Goal: Information Seeking & Learning: Learn about a topic

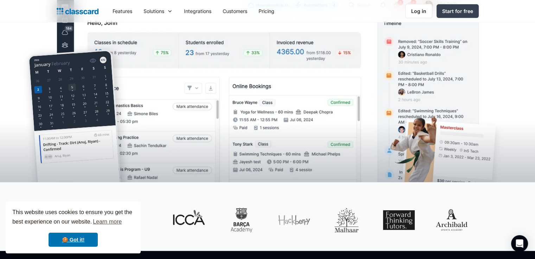
scroll to position [176, 0]
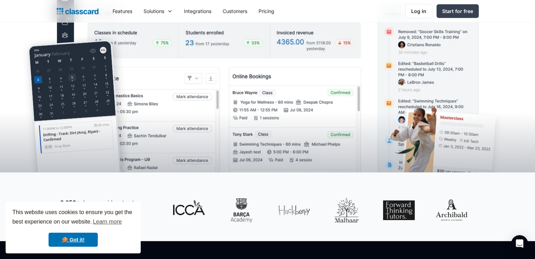
click at [422, 120] on div at bounding box center [267, 126] width 535 height 94
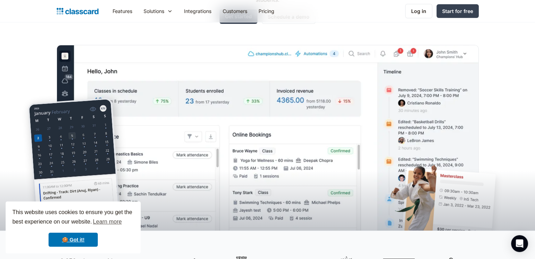
scroll to position [105, 0]
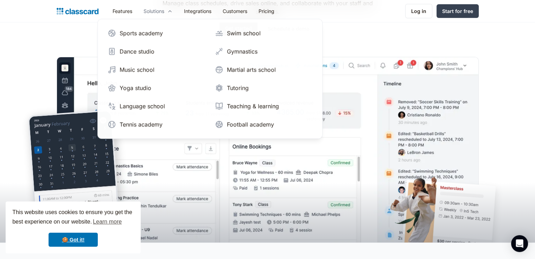
click at [162, 13] on div "Solutions" at bounding box center [153, 10] width 21 height 7
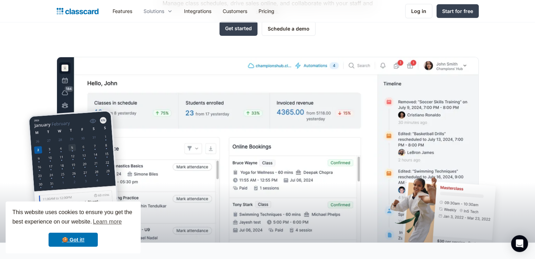
click at [162, 13] on div "Solutions" at bounding box center [153, 10] width 21 height 7
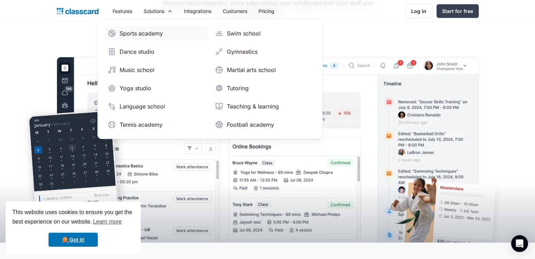
click at [146, 37] on div "Sports academy" at bounding box center [141, 33] width 43 height 8
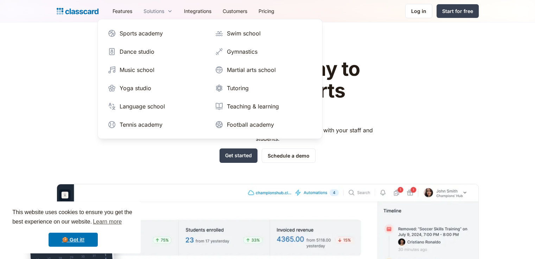
click at [163, 13] on div "Solutions" at bounding box center [153, 10] width 21 height 7
click at [160, 10] on div "Solutions" at bounding box center [153, 10] width 21 height 7
click at [235, 70] on div "Martial arts school" at bounding box center [251, 70] width 49 height 8
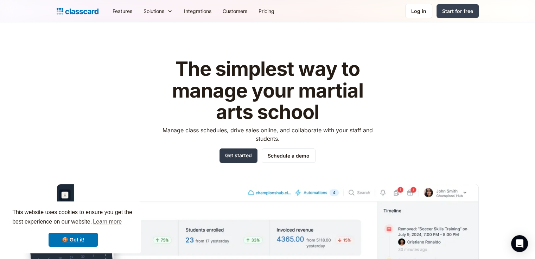
click at [245, 154] on link "Get started" at bounding box center [238, 156] width 38 height 14
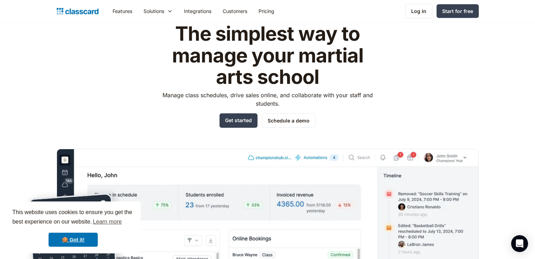
scroll to position [35, 0]
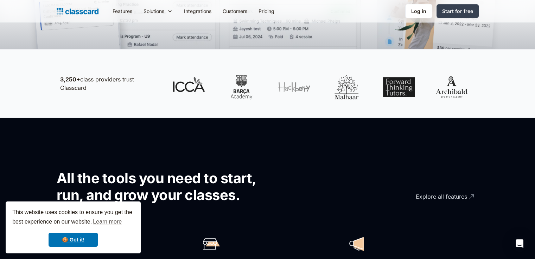
scroll to position [211, 0]
